Goal: Information Seeking & Learning: Learn about a topic

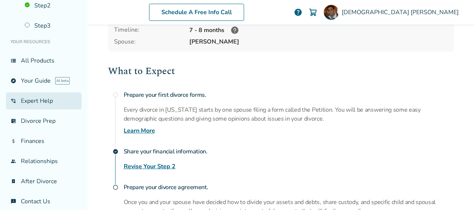
scroll to position [81, 0]
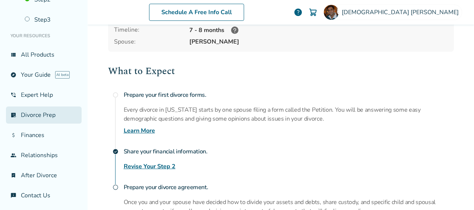
click at [34, 112] on link "list_alt_check Divorce Prep" at bounding box center [44, 115] width 76 height 17
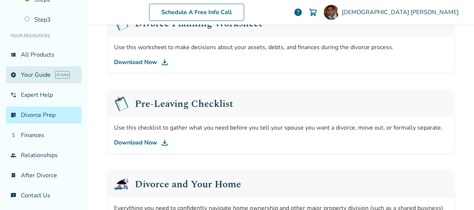
scroll to position [148, 0]
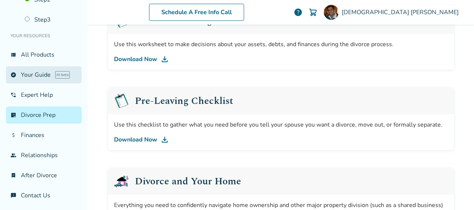
click at [37, 73] on link "explore Your Guide AI beta" at bounding box center [44, 74] width 76 height 17
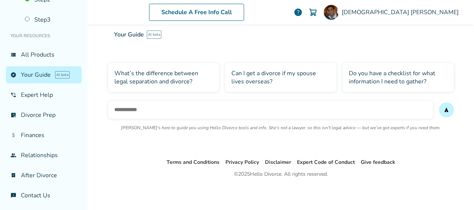
scroll to position [37, 0]
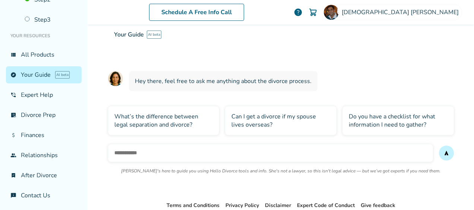
click at [158, 116] on div "What’s the difference between legal separation and divorce?" at bounding box center [164, 120] width 112 height 29
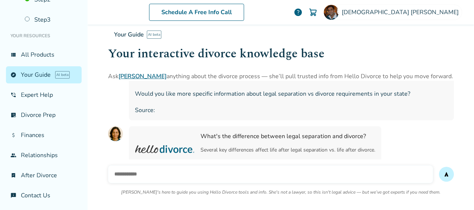
scroll to position [199, 0]
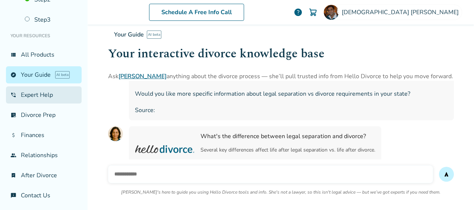
click at [37, 92] on link "phone_in_talk Expert Help" at bounding box center [44, 95] width 76 height 17
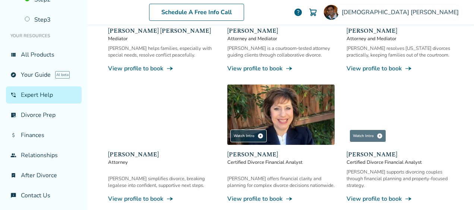
scroll to position [148, 0]
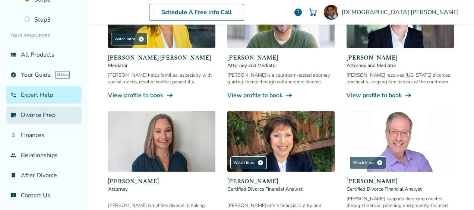
click at [38, 109] on link "list_alt_check Divorce Prep" at bounding box center [44, 115] width 76 height 17
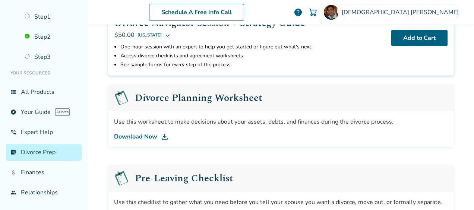
scroll to position [108, 0]
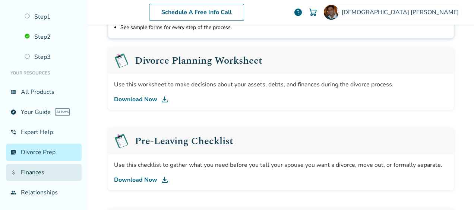
click at [34, 172] on link "attach_money Finances" at bounding box center [44, 172] width 76 height 17
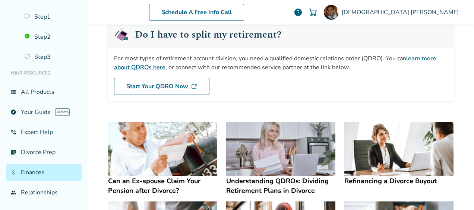
scroll to position [75, 0]
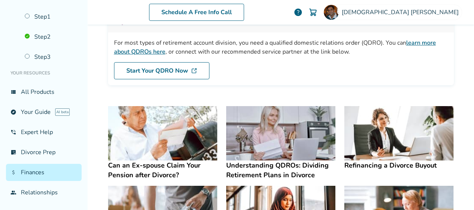
click at [158, 163] on h4 "Can an Ex-spouse Claim Your Pension after Divorce?" at bounding box center [162, 170] width 109 height 19
